Goal: Find specific page/section: Find specific page/section

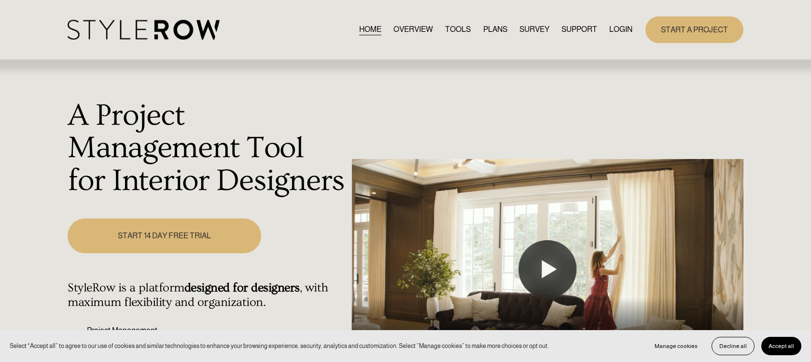
click at [620, 28] on link "LOGIN" at bounding box center [620, 29] width 23 height 13
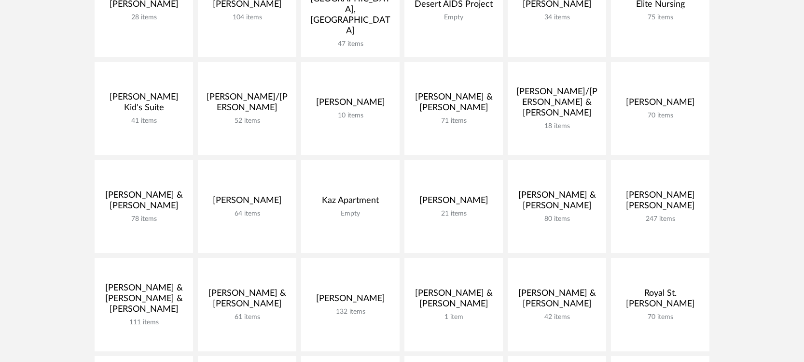
scroll to position [354, 0]
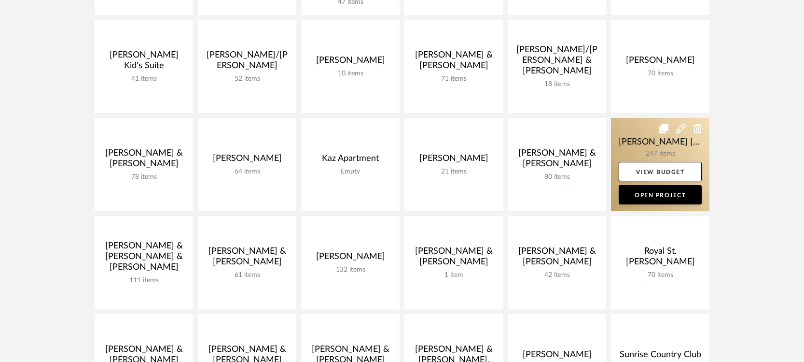
click at [632, 118] on link at bounding box center [660, 164] width 98 height 93
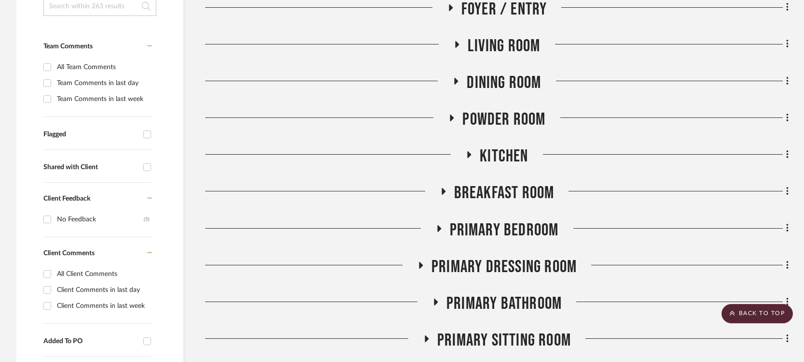
scroll to position [294, 0]
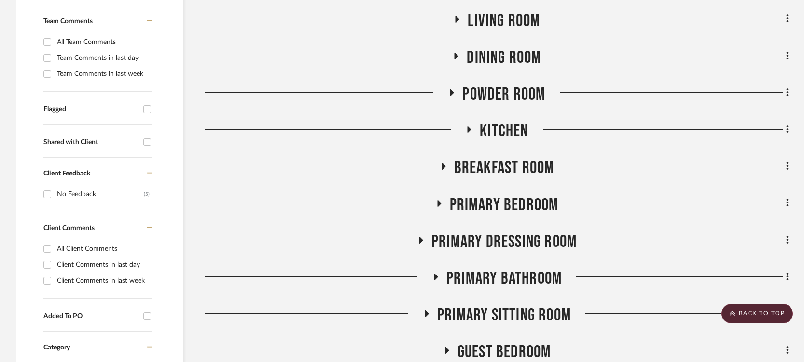
click at [436, 199] on icon at bounding box center [439, 202] width 12 height 7
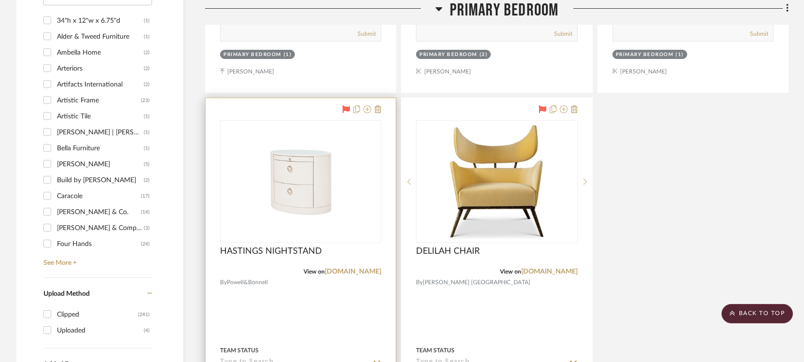
scroll to position [869, 0]
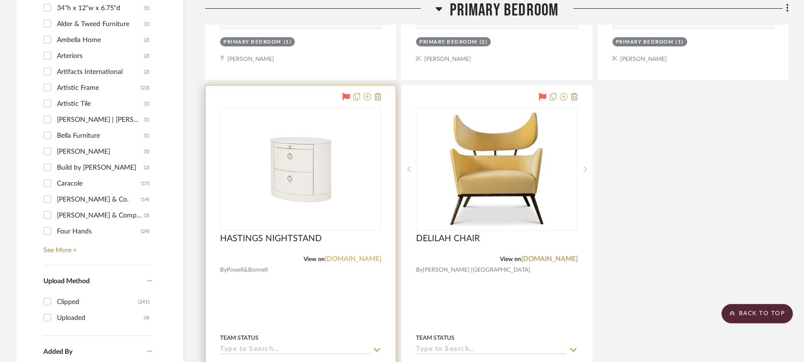
click at [340, 255] on link "powellandbonnell.com" at bounding box center [353, 258] width 56 height 7
